Goal: Task Accomplishment & Management: Use online tool/utility

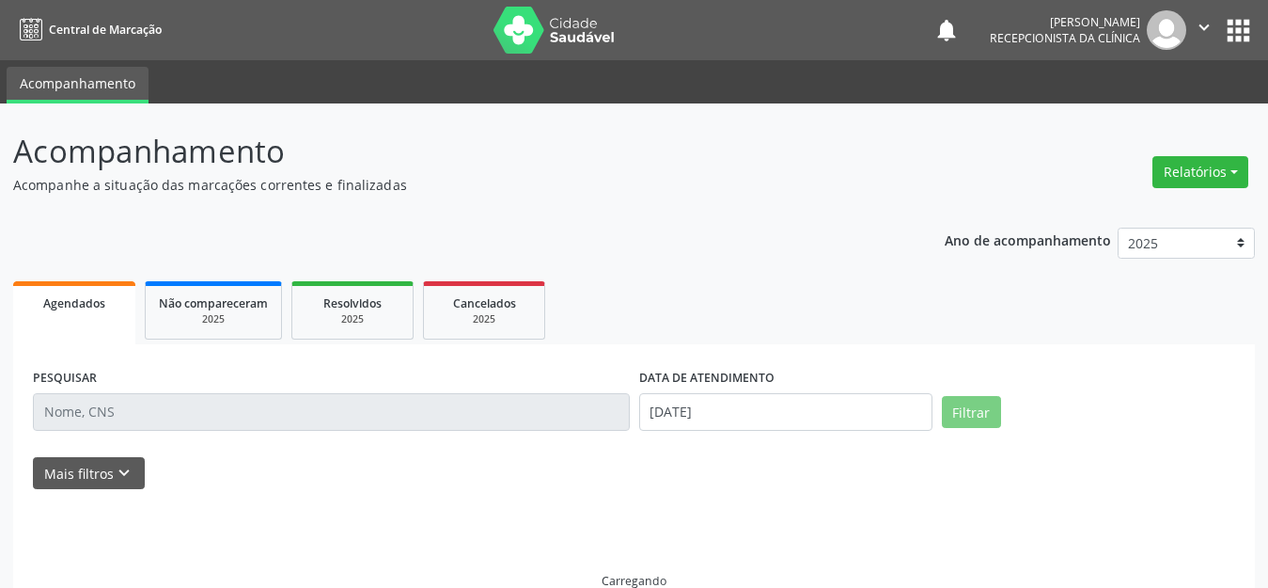
scroll to position [35, 0]
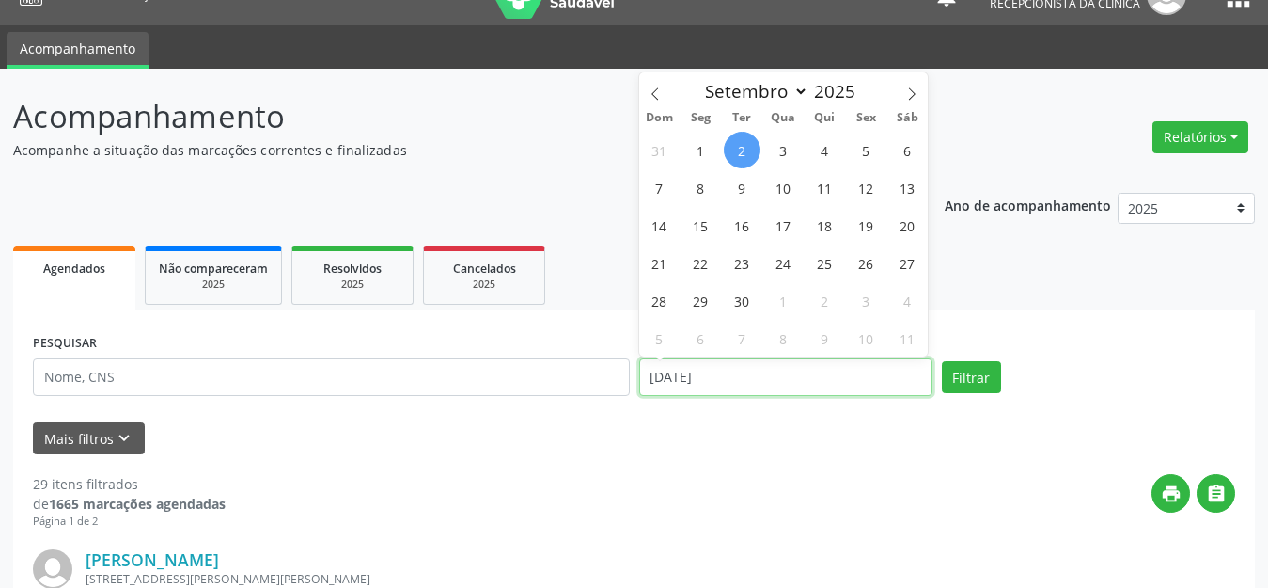
click at [701, 381] on input "[DATE]" at bounding box center [785, 377] width 293 height 38
click at [822, 149] on span "4" at bounding box center [825, 150] width 37 height 37
type input "[DATE]"
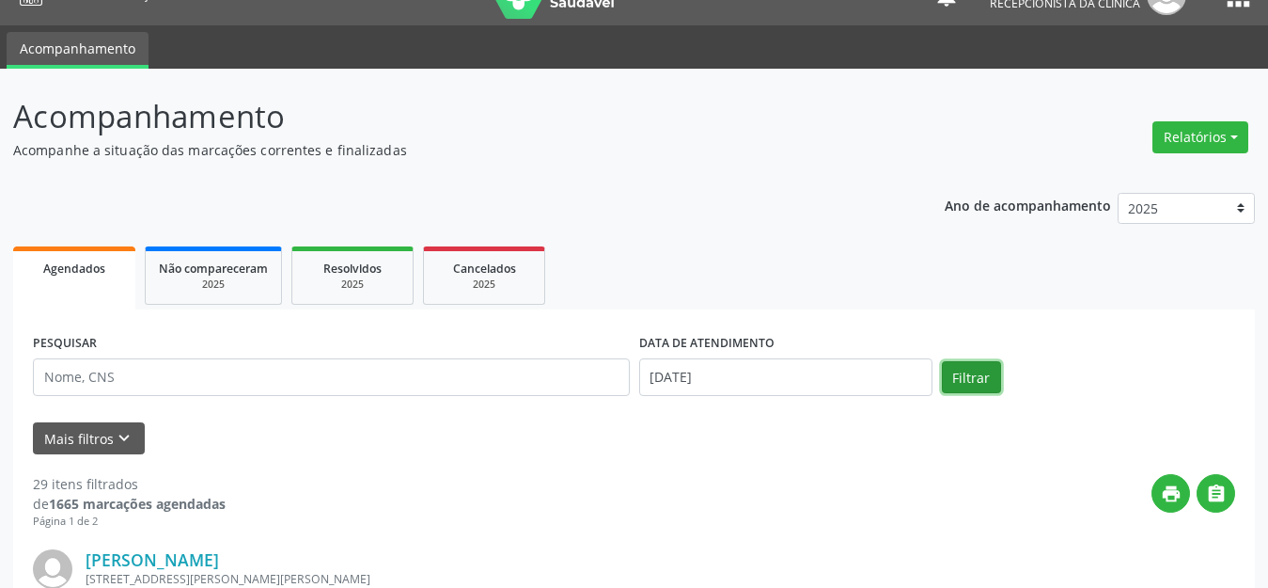
click at [979, 366] on button "Filtrar" at bounding box center [971, 377] width 59 height 32
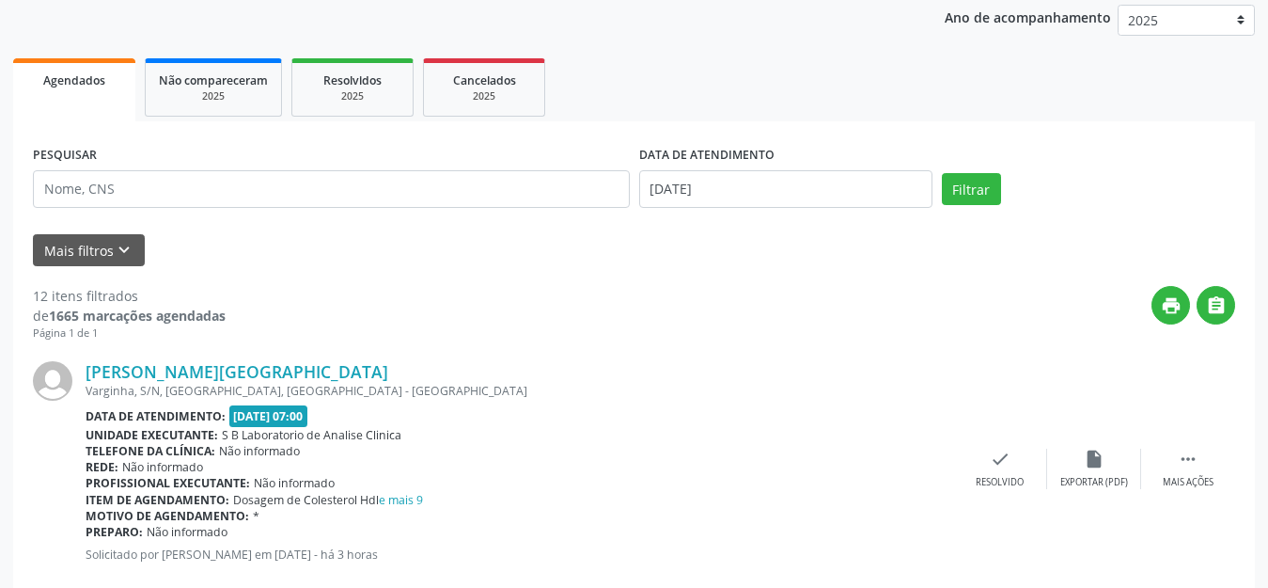
scroll to position [317, 0]
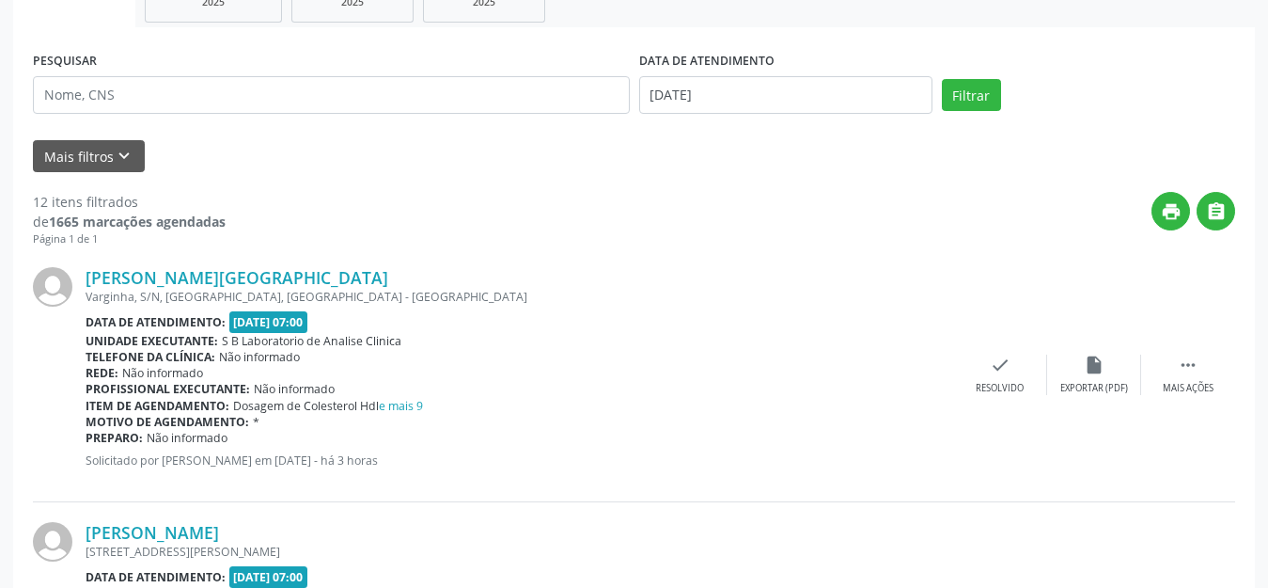
click at [1176, 402] on div "[PERSON_NAME][GEOGRAPHIC_DATA] [GEOGRAPHIC_DATA], S/N, [GEOGRAPHIC_DATA], [GEOG…" at bounding box center [634, 374] width 1202 height 255
click at [1201, 351] on div "[PERSON_NAME][GEOGRAPHIC_DATA] [GEOGRAPHIC_DATA], S/N, [GEOGRAPHIC_DATA], [GEOG…" at bounding box center [634, 374] width 1202 height 255
click at [1185, 371] on icon "" at bounding box center [1188, 364] width 21 height 21
click at [913, 384] on div "Imprimir" at bounding box center [906, 388] width 42 height 13
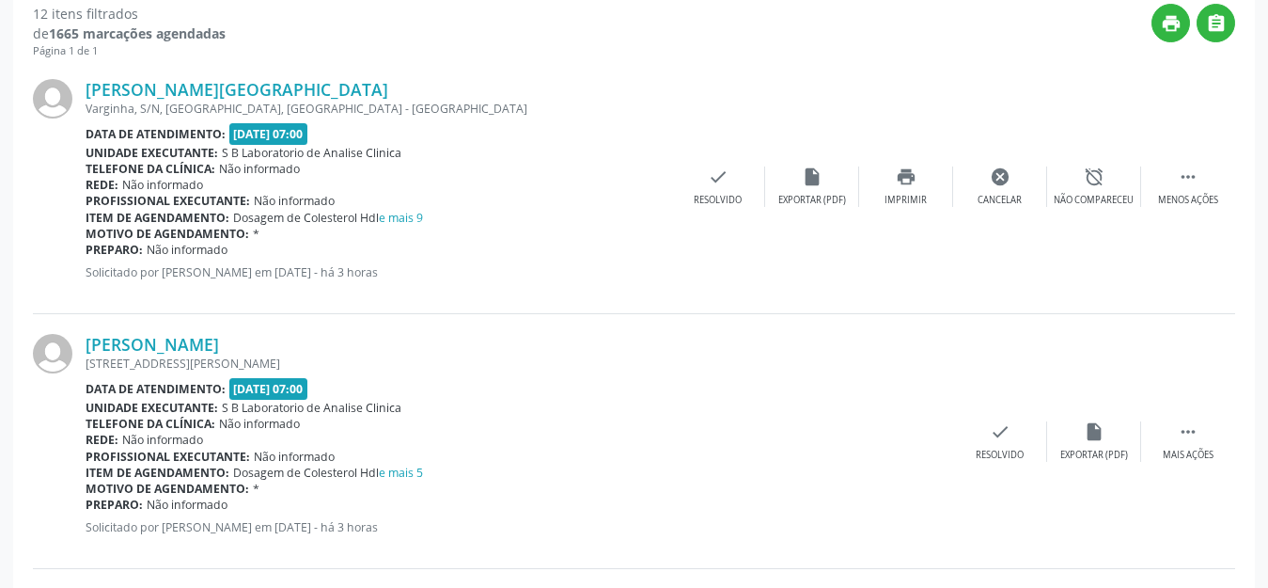
scroll to position [599, 0]
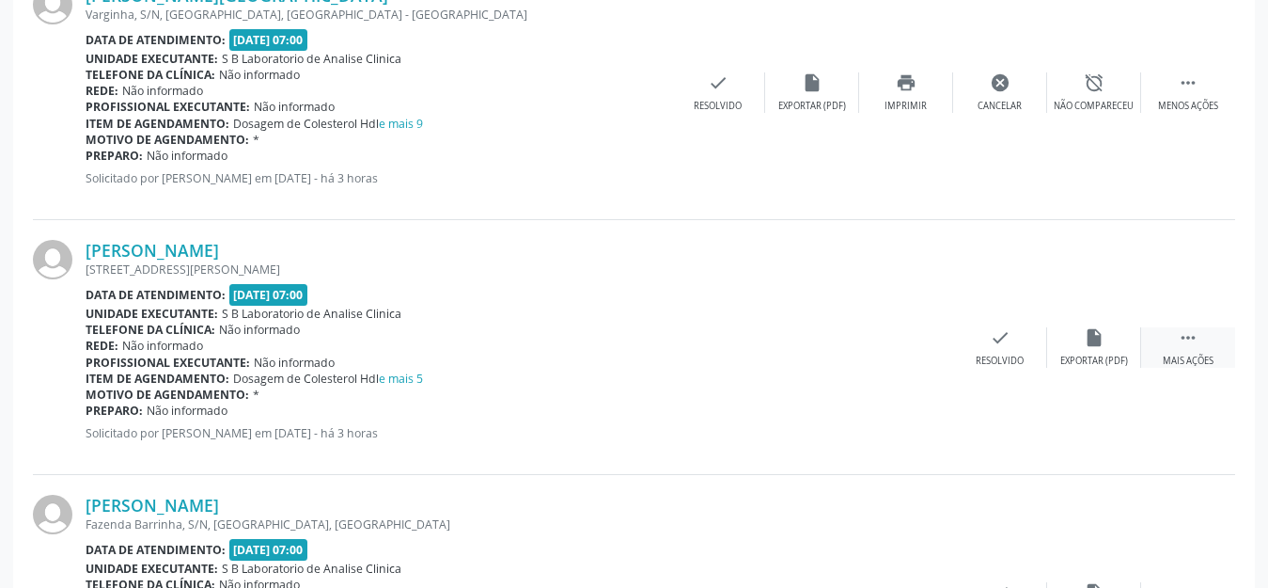
click at [1203, 346] on div " Mais ações" at bounding box center [1188, 347] width 94 height 40
click at [904, 337] on icon "print" at bounding box center [906, 337] width 21 height 21
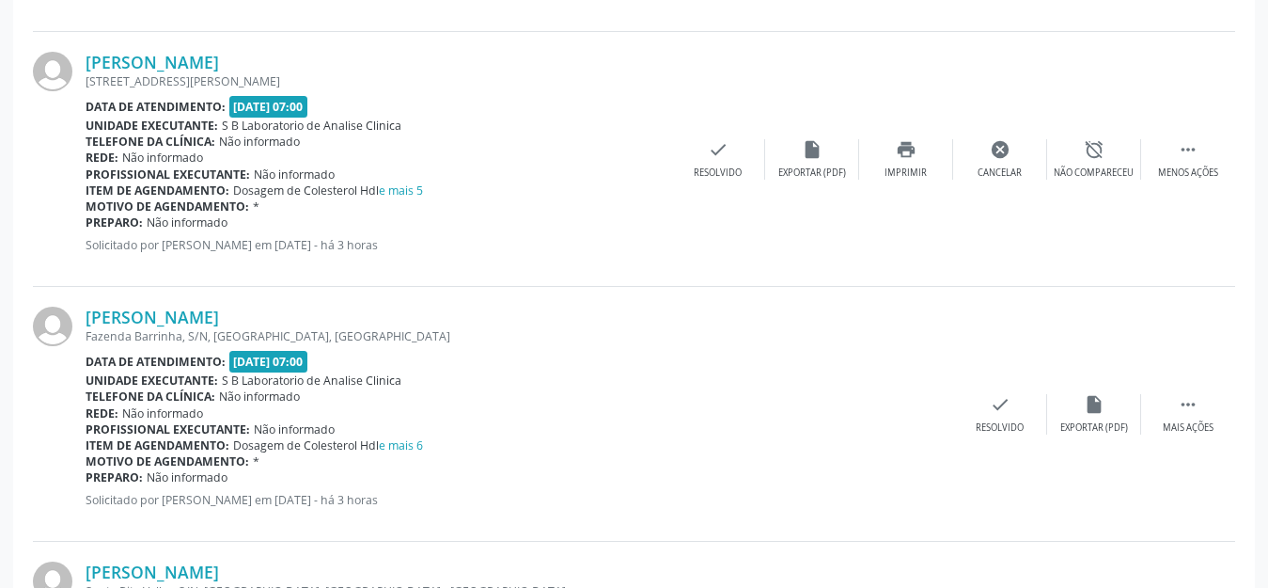
scroll to position [881, 0]
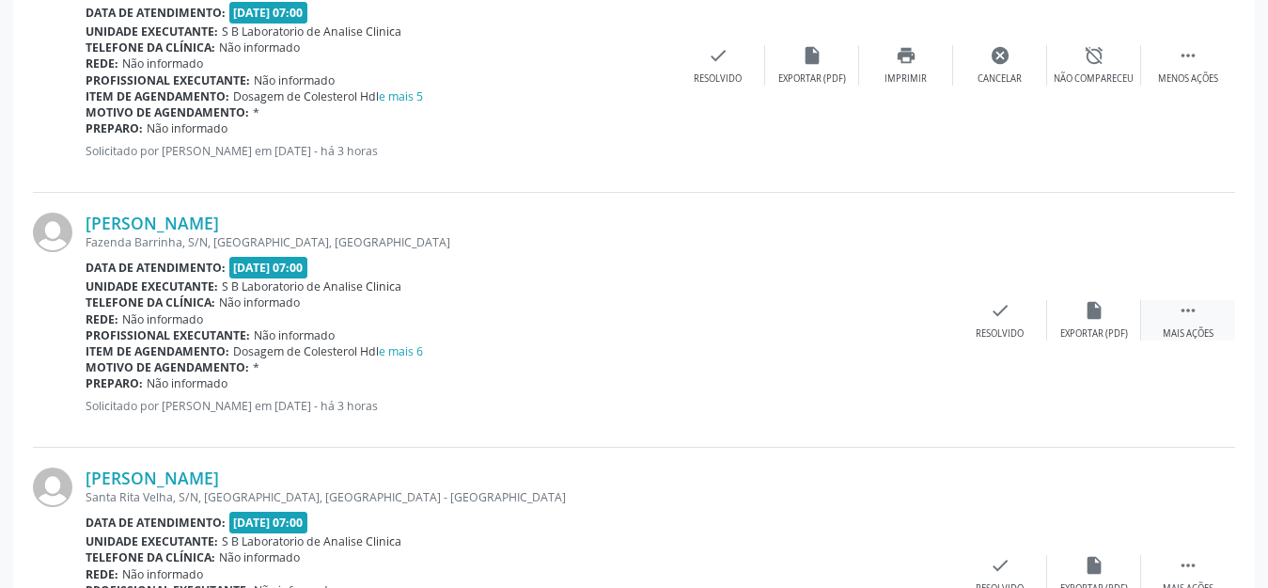
click at [1196, 317] on icon "" at bounding box center [1188, 310] width 21 height 21
click at [919, 324] on div "print Imprimir" at bounding box center [906, 320] width 94 height 40
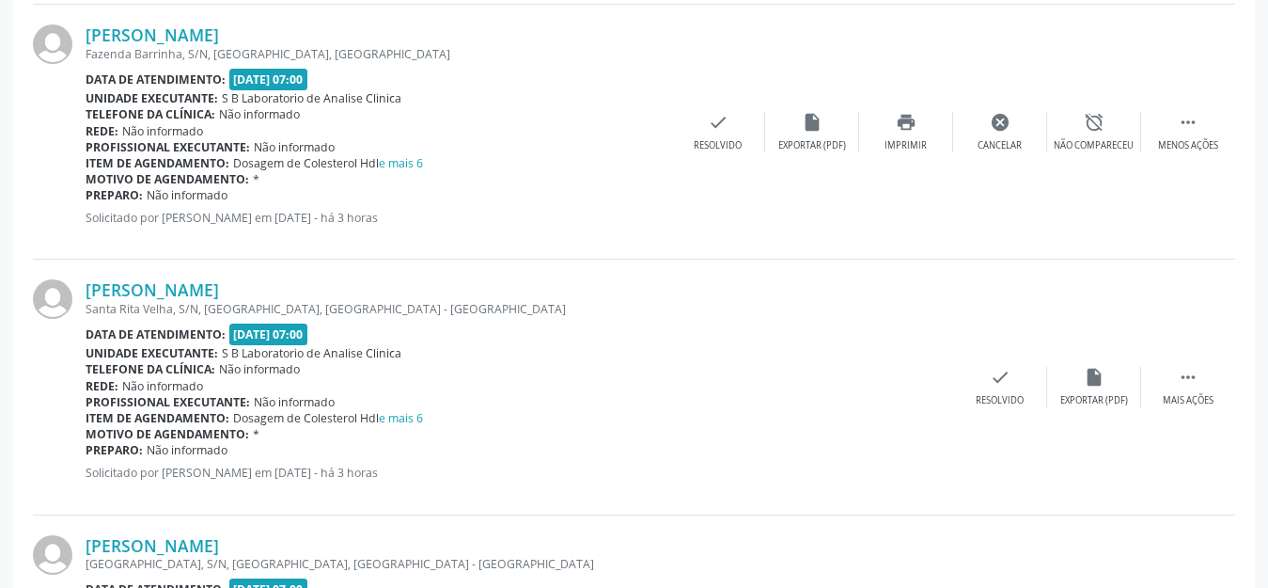
scroll to position [1257, 0]
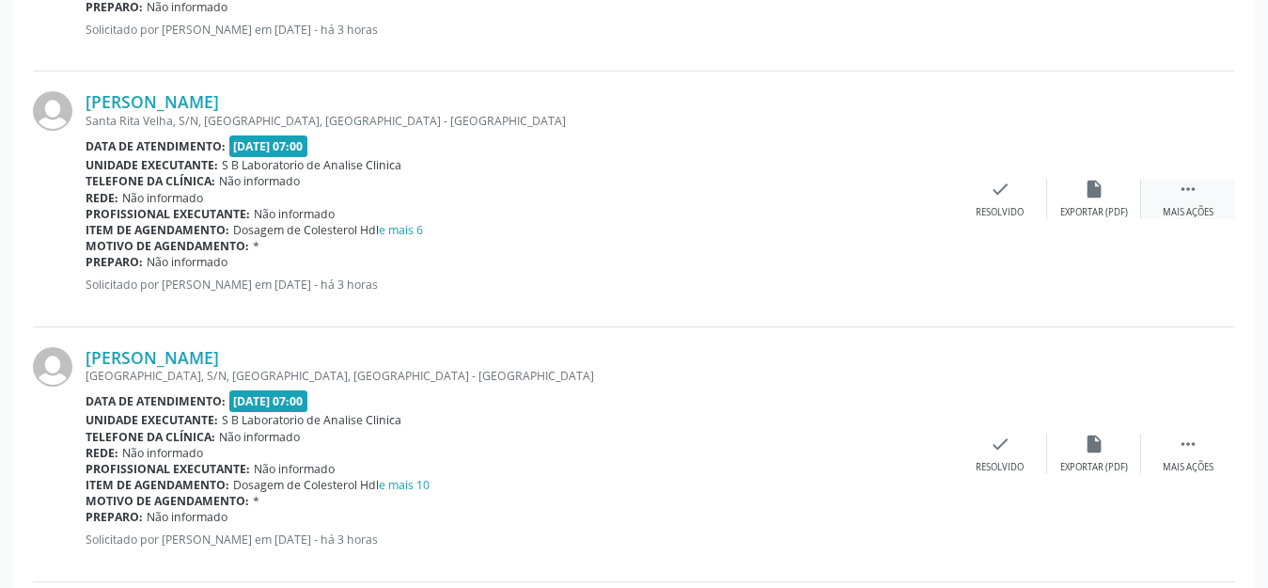
click at [1189, 199] on div " Mais ações" at bounding box center [1188, 199] width 94 height 40
click at [908, 196] on icon "print" at bounding box center [906, 189] width 21 height 21
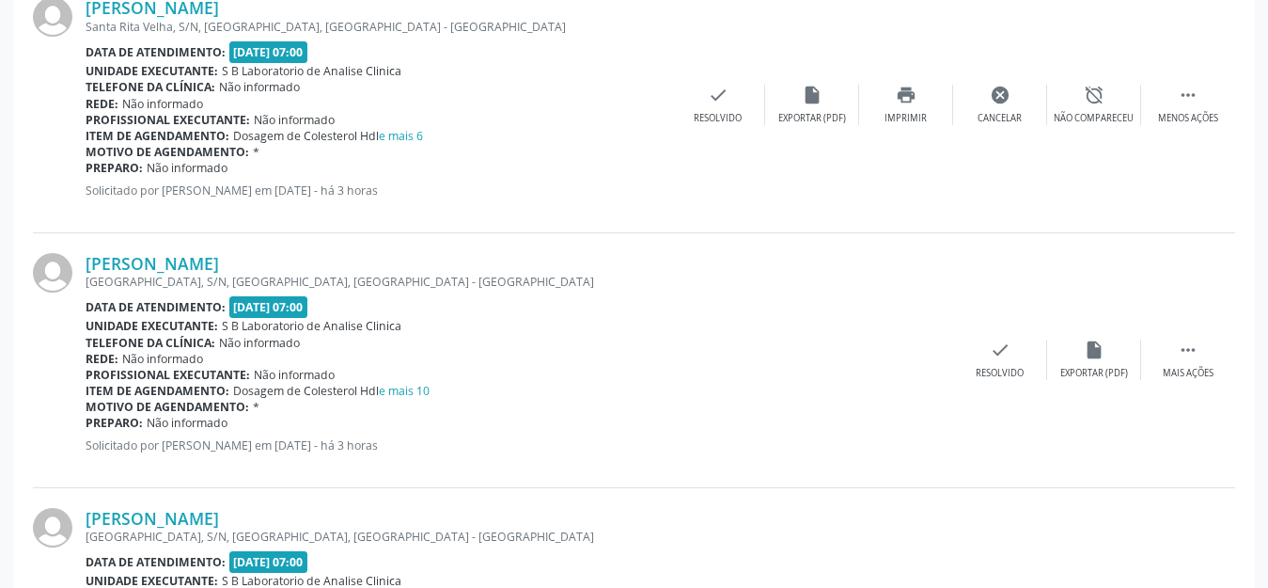
scroll to position [1445, 0]
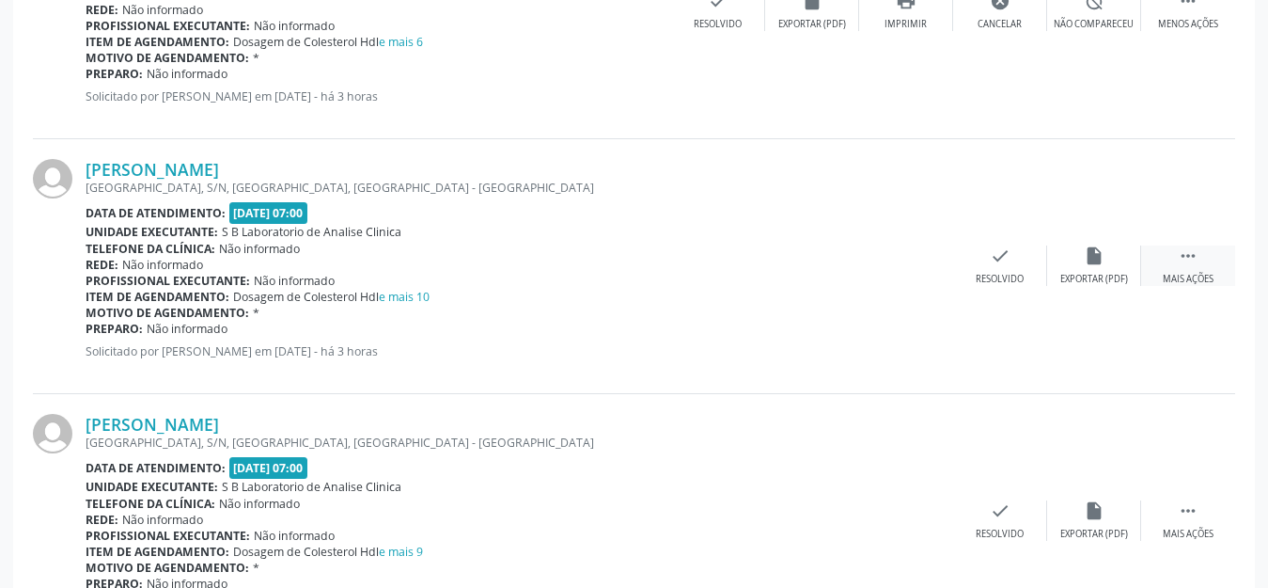
click at [1189, 275] on div "Mais ações" at bounding box center [1188, 279] width 51 height 13
click at [901, 273] on div "Imprimir" at bounding box center [906, 279] width 42 height 13
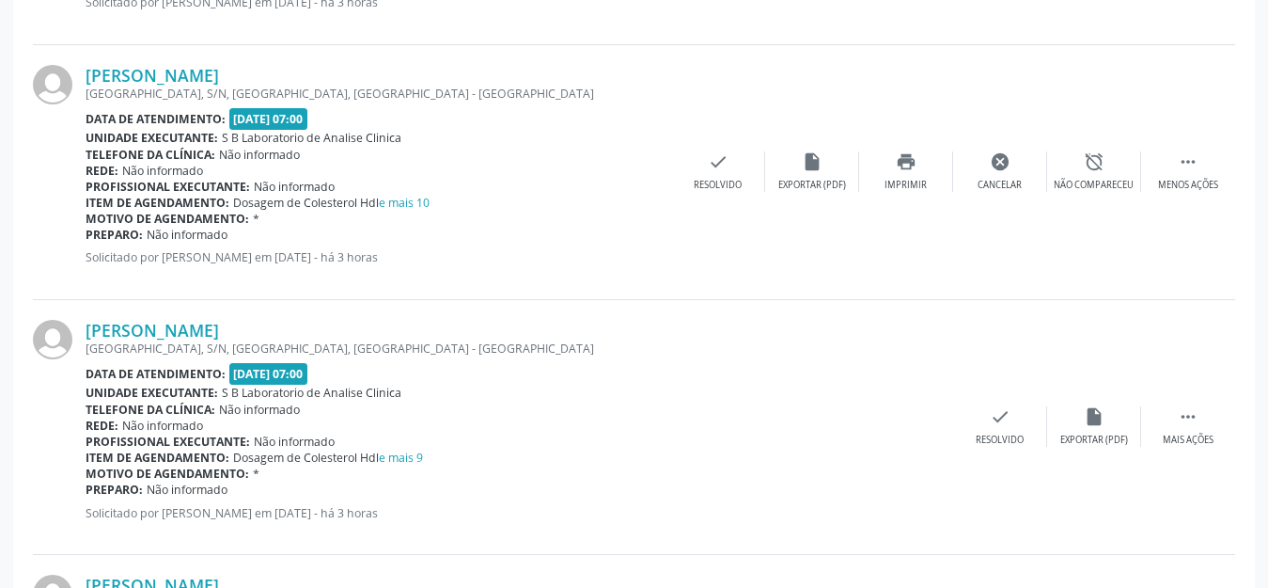
scroll to position [1633, 0]
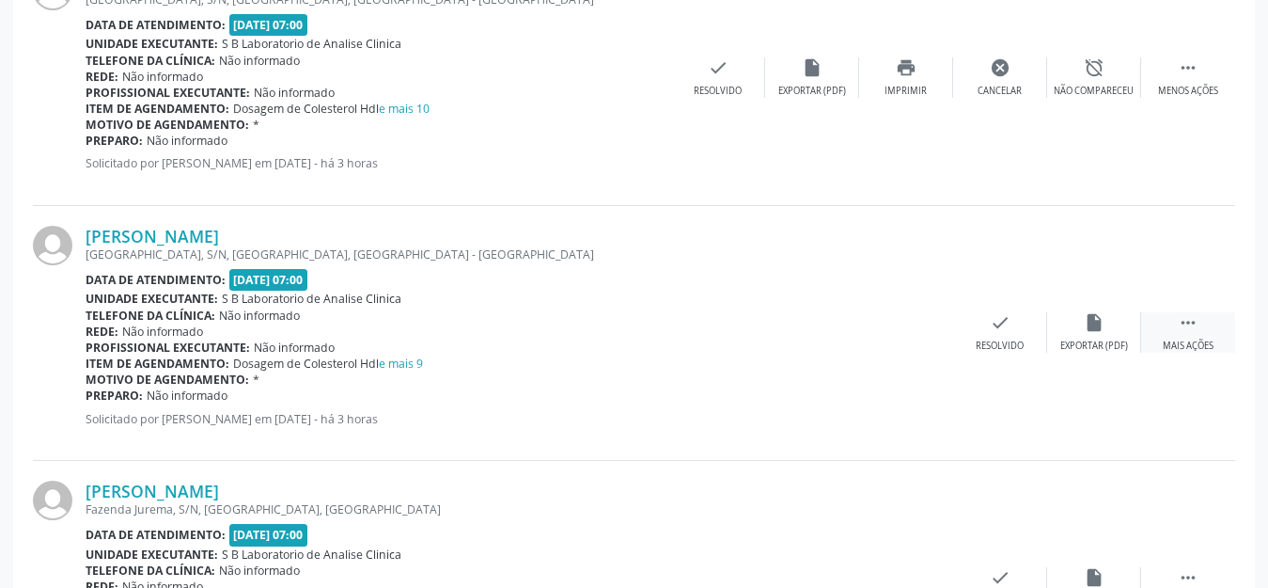
click at [1193, 328] on icon "" at bounding box center [1188, 322] width 21 height 21
click at [901, 328] on icon "print" at bounding box center [906, 322] width 21 height 21
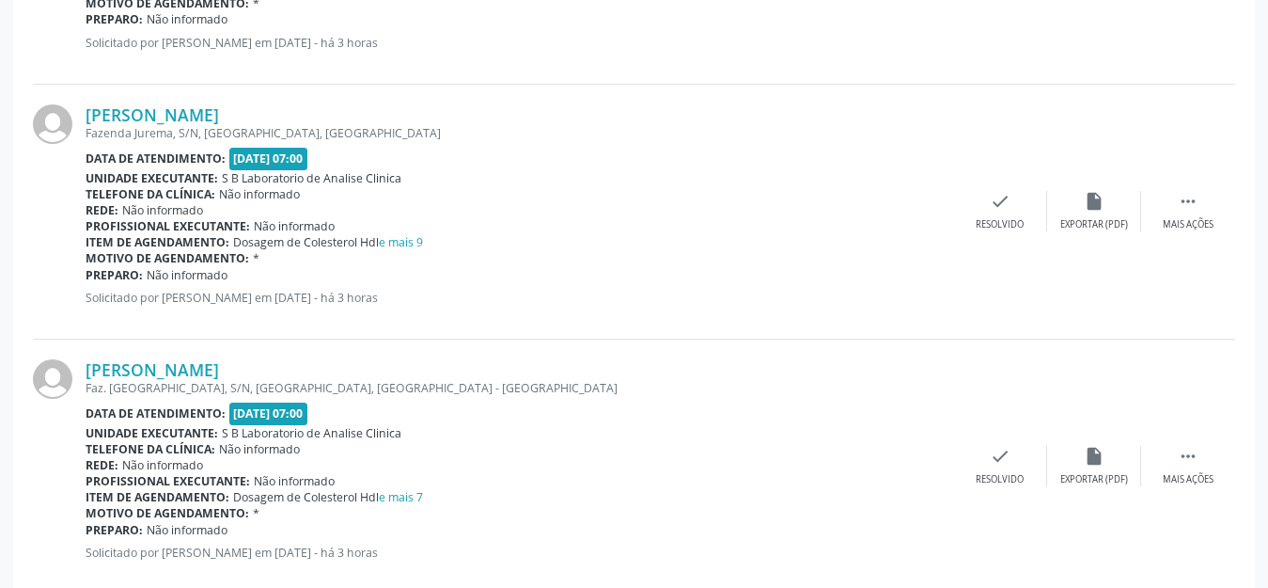
scroll to position [2103, 0]
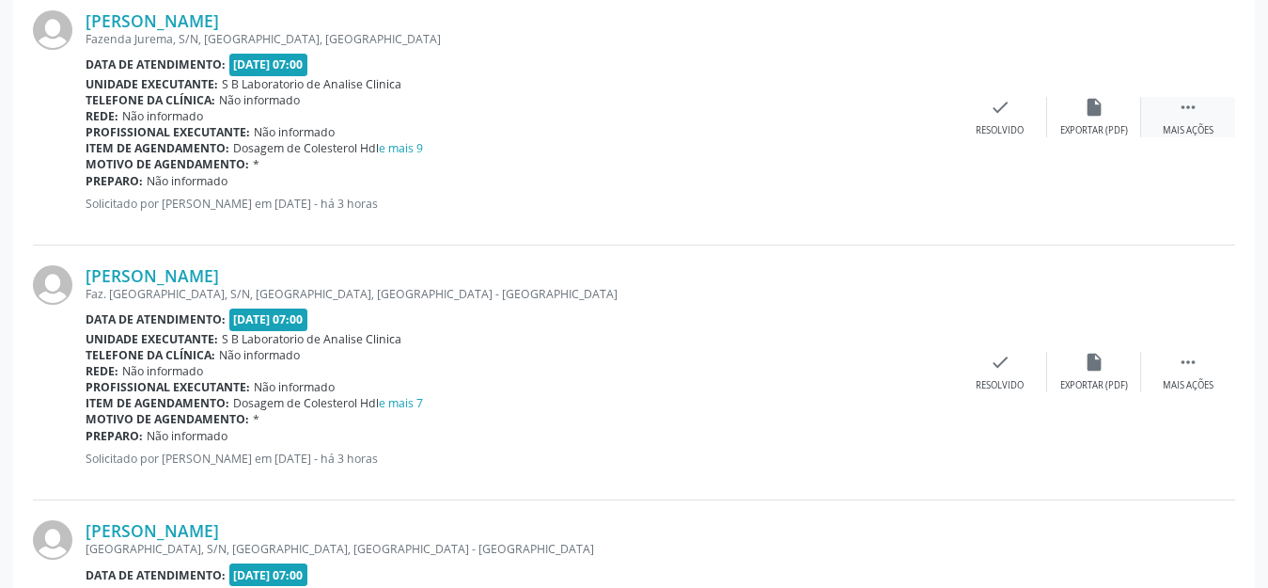
click at [1178, 102] on icon "" at bounding box center [1188, 107] width 21 height 21
click at [907, 118] on div "print Imprimir" at bounding box center [906, 117] width 94 height 40
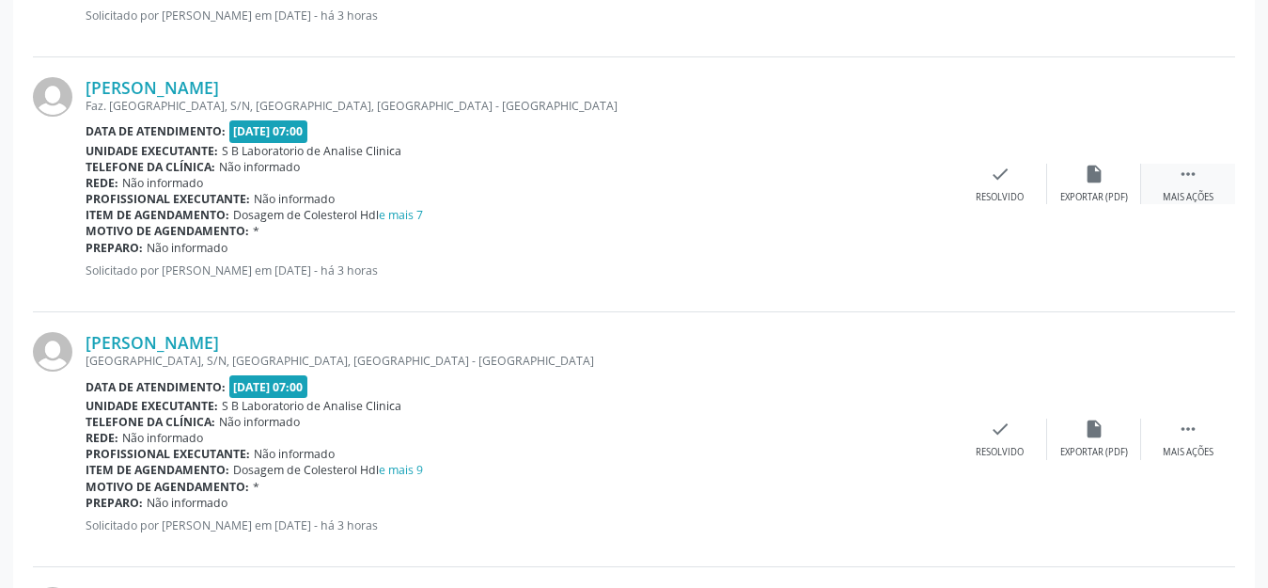
click at [1198, 202] on div "Mais ações" at bounding box center [1188, 197] width 51 height 13
click at [911, 179] on icon "print" at bounding box center [906, 174] width 21 height 21
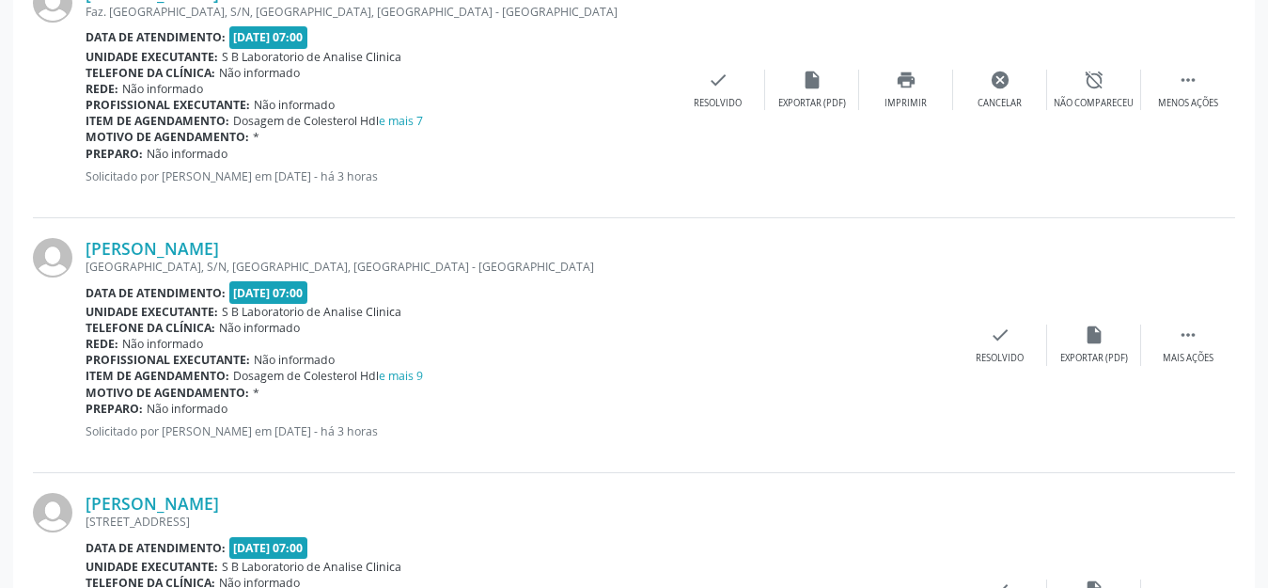
scroll to position [2479, 0]
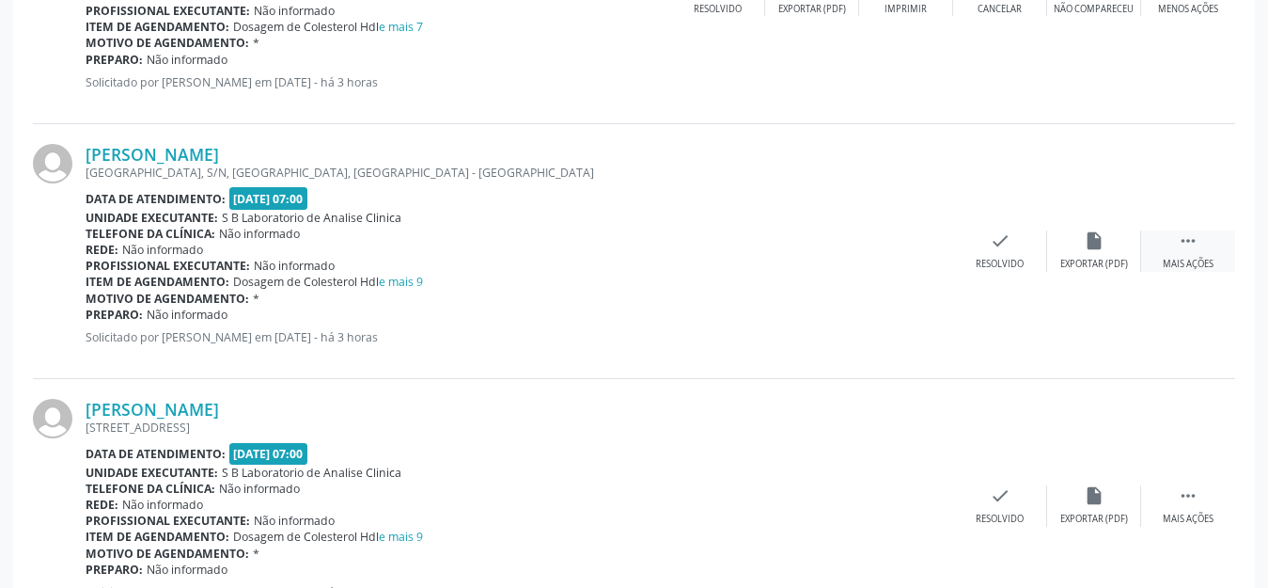
click at [1188, 262] on div "Mais ações" at bounding box center [1188, 264] width 51 height 13
click at [917, 269] on div "Imprimir" at bounding box center [906, 264] width 42 height 13
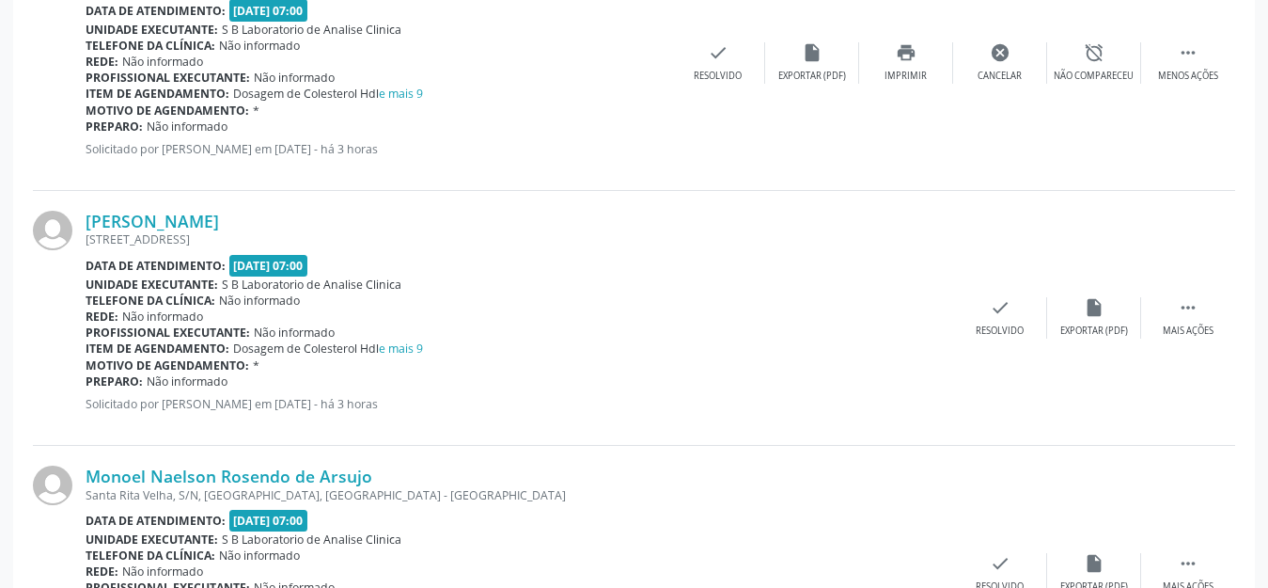
scroll to position [2761, 0]
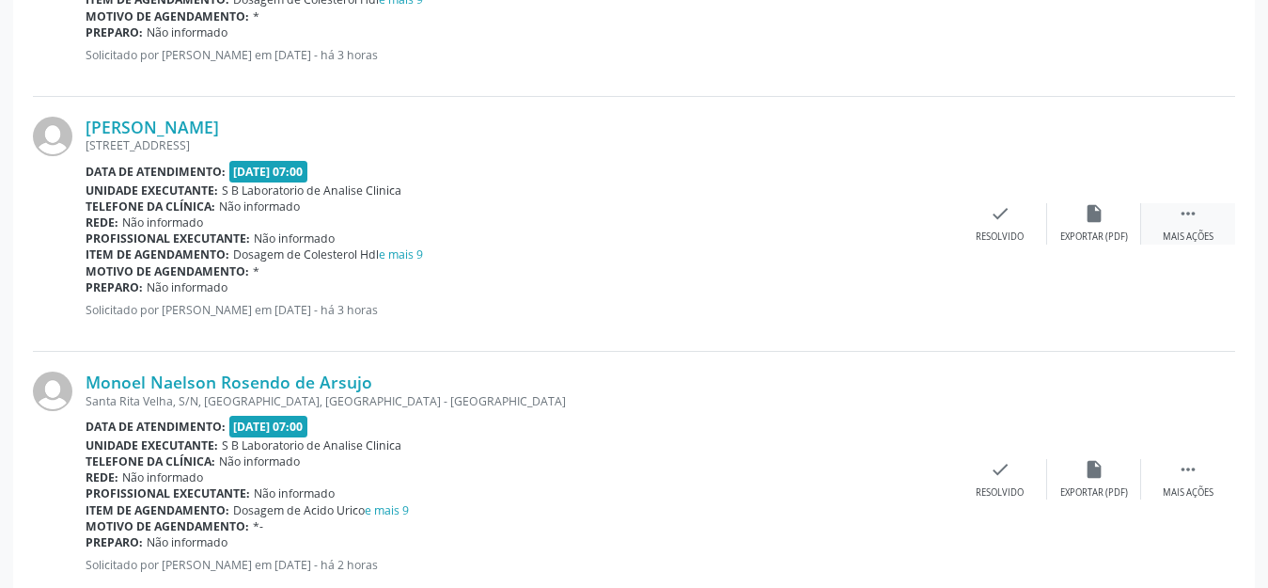
click at [1193, 231] on div "Mais ações" at bounding box center [1188, 236] width 51 height 13
click at [902, 224] on div "print Imprimir" at bounding box center [906, 223] width 94 height 40
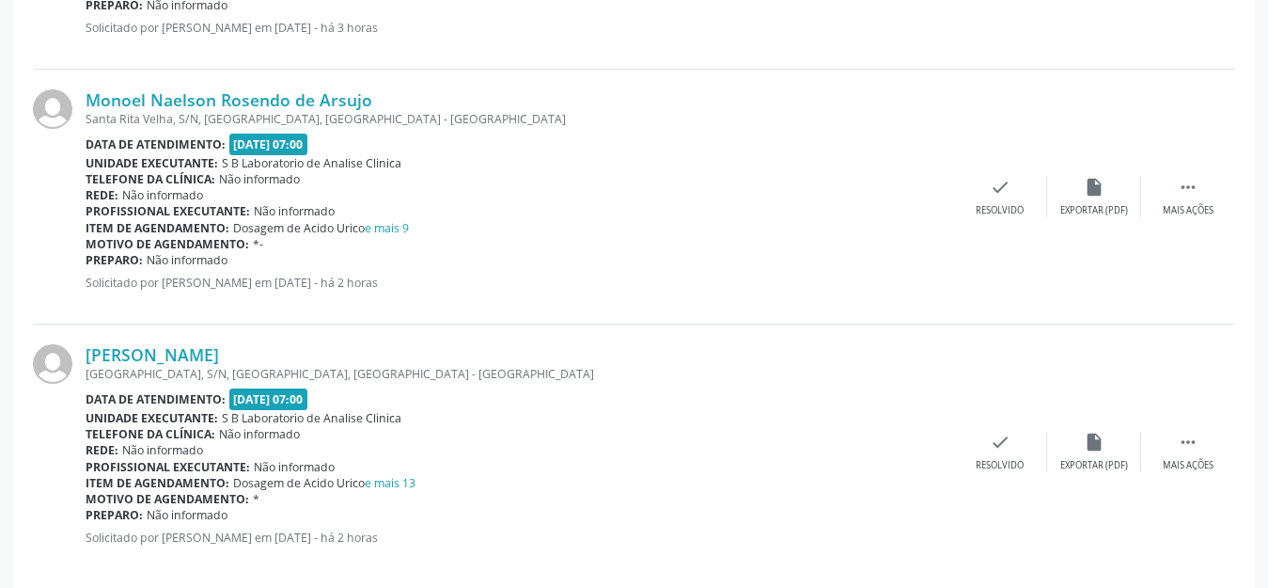
scroll to position [3065, 0]
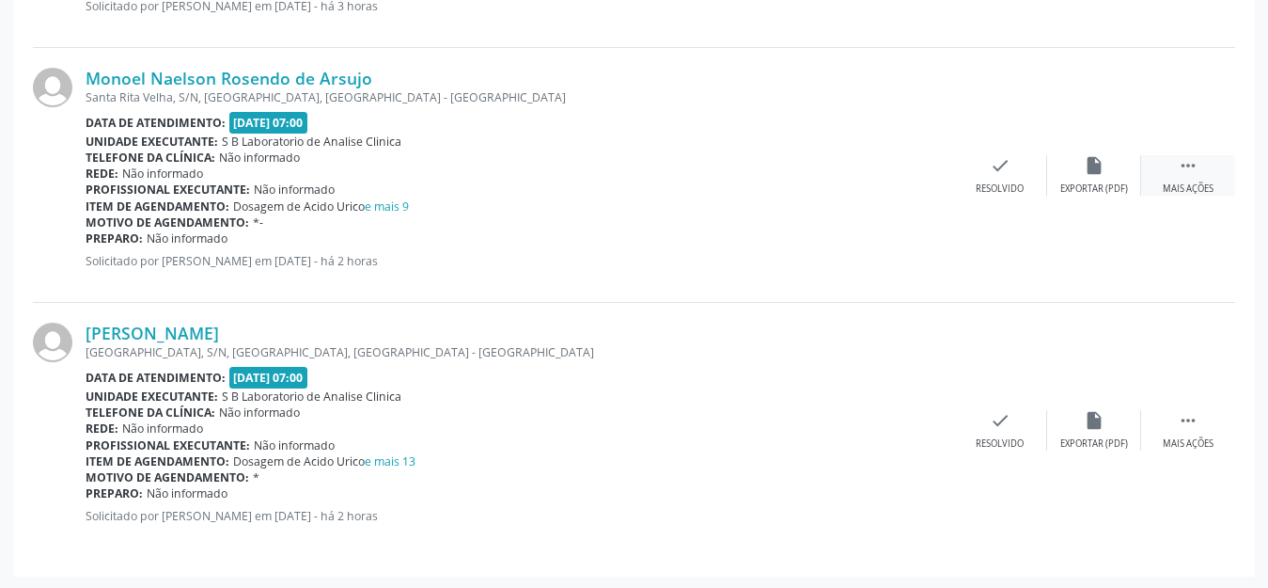
click at [1179, 161] on icon "" at bounding box center [1188, 165] width 21 height 21
click at [909, 192] on div "Imprimir" at bounding box center [906, 188] width 42 height 13
click at [1185, 418] on icon "" at bounding box center [1188, 420] width 21 height 21
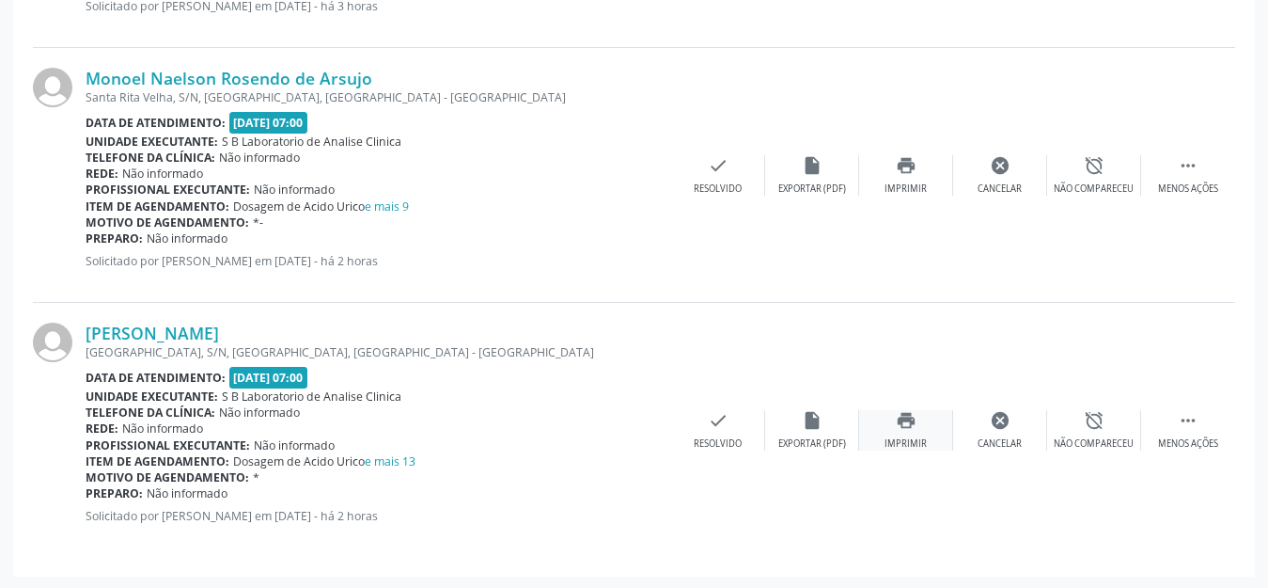
click at [917, 437] on div "Imprimir" at bounding box center [906, 443] width 42 height 13
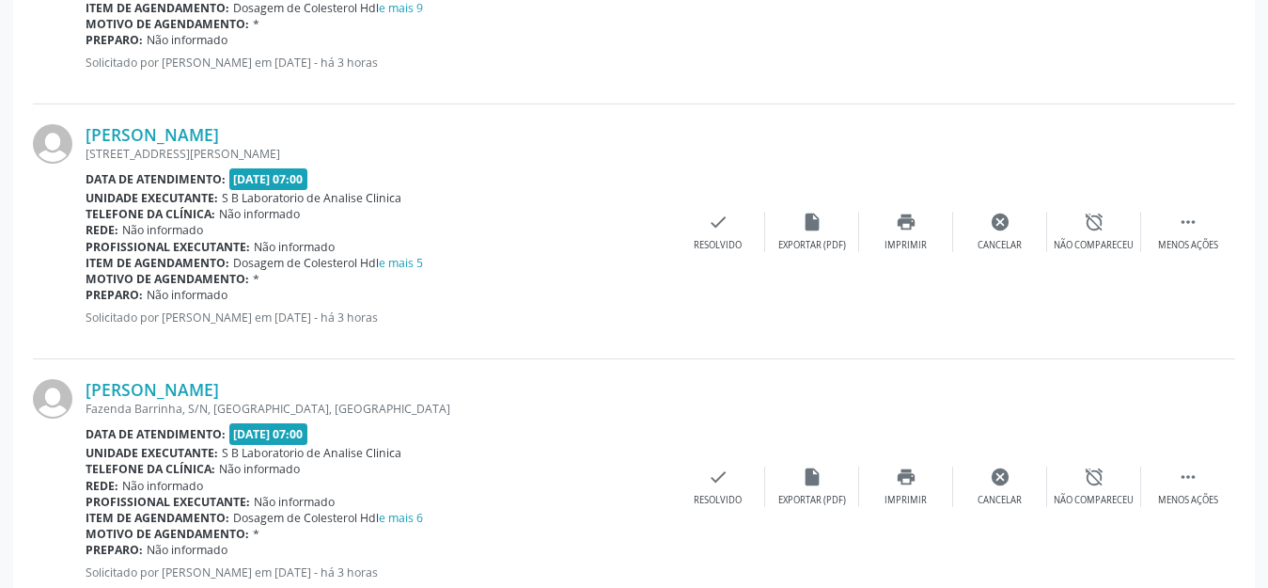
scroll to position [150, 0]
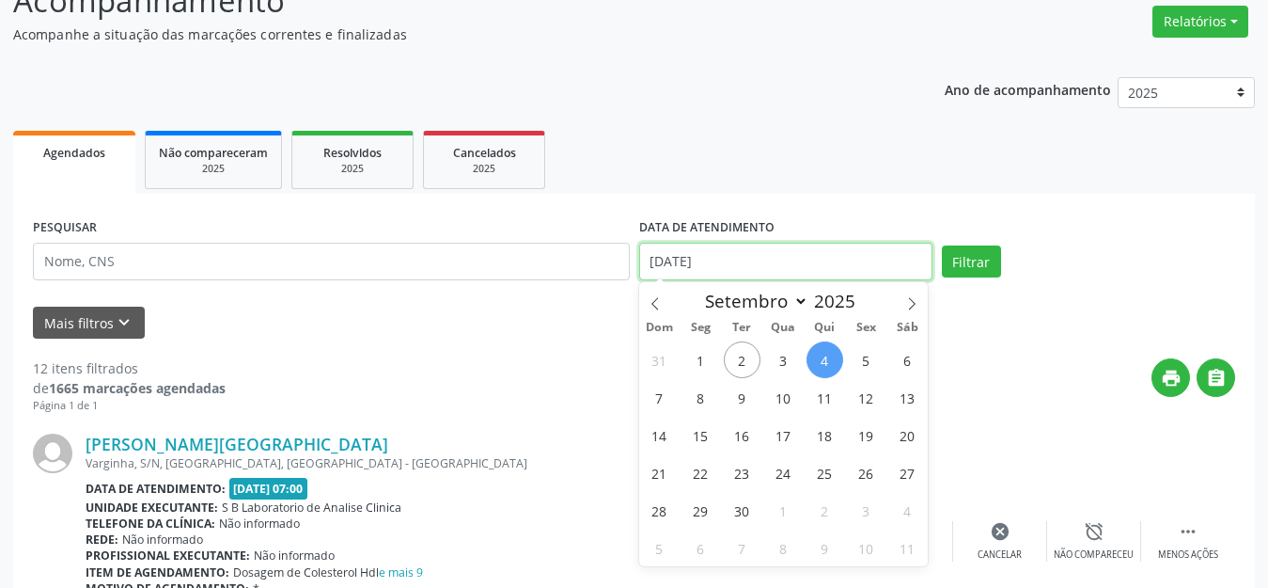
drag, startPoint x: 789, startPoint y: 246, endPoint x: 774, endPoint y: 253, distance: 16.4
click at [790, 246] on input "[DATE]" at bounding box center [785, 262] width 293 height 38
click at [707, 352] on span "1" at bounding box center [701, 359] width 37 height 37
type input "[DATE]"
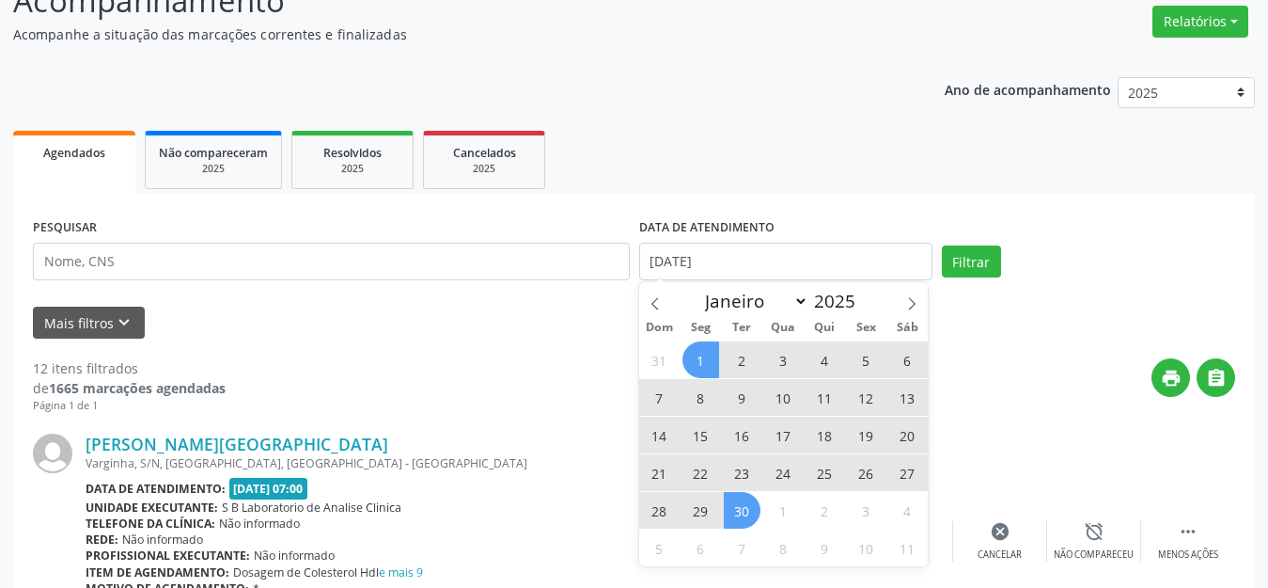
click at [746, 516] on span "30" at bounding box center [742, 510] width 37 height 37
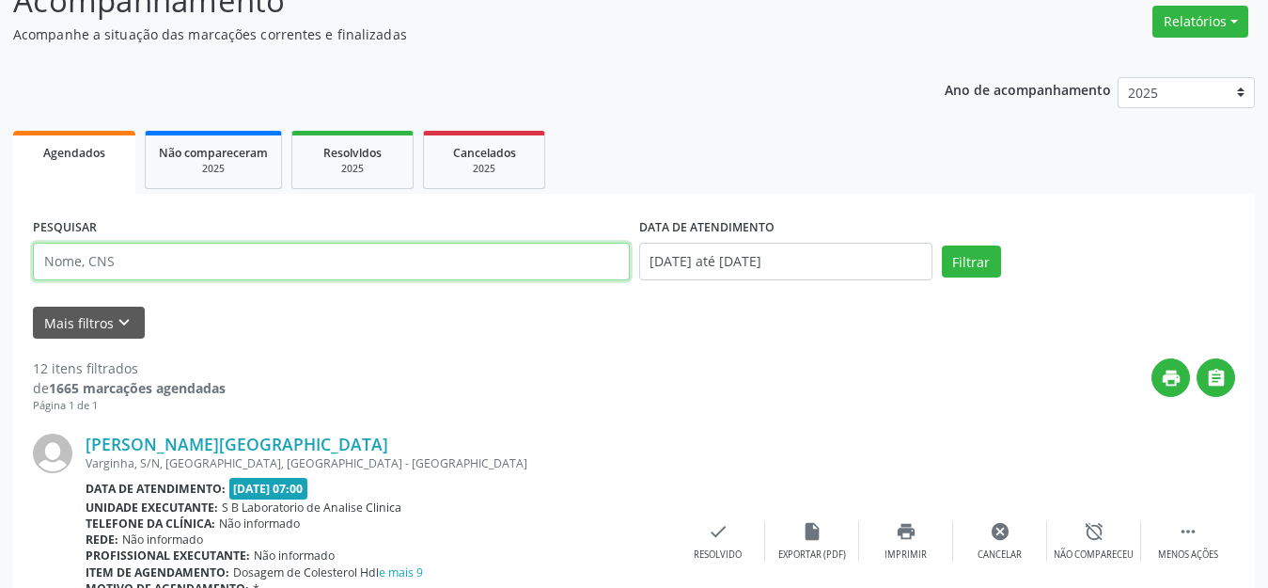
click at [464, 263] on input "text" at bounding box center [331, 262] width 597 height 38
type input "sueli"
click at [942, 245] on button "Filtrar" at bounding box center [971, 261] width 59 height 32
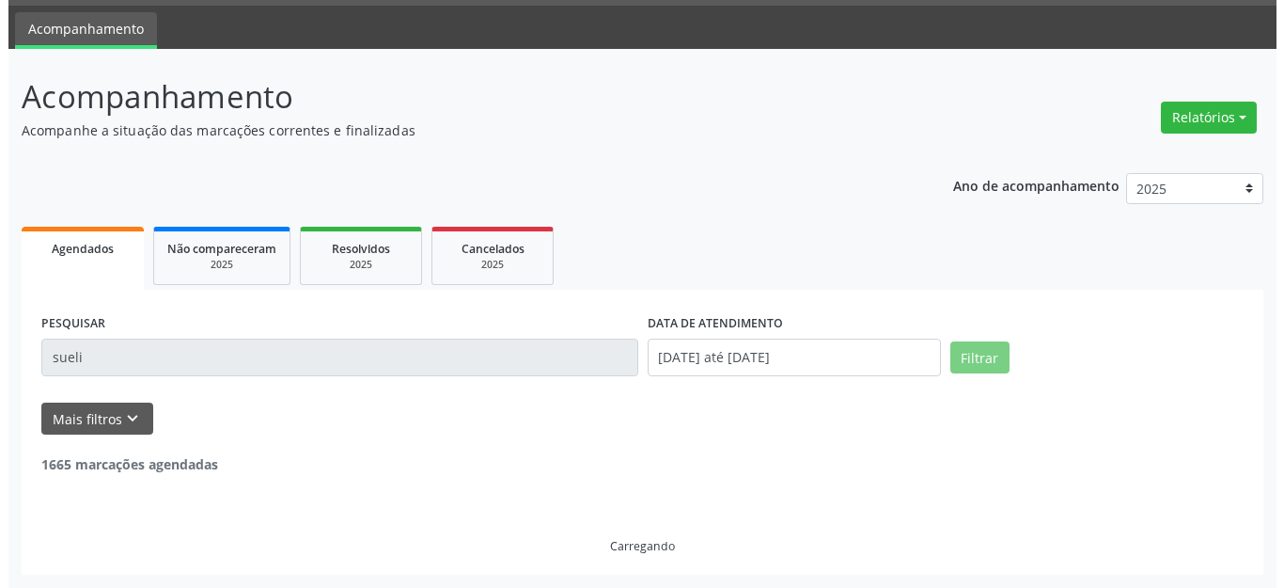
scroll to position [0, 0]
